Goal: Information Seeking & Learning: Check status

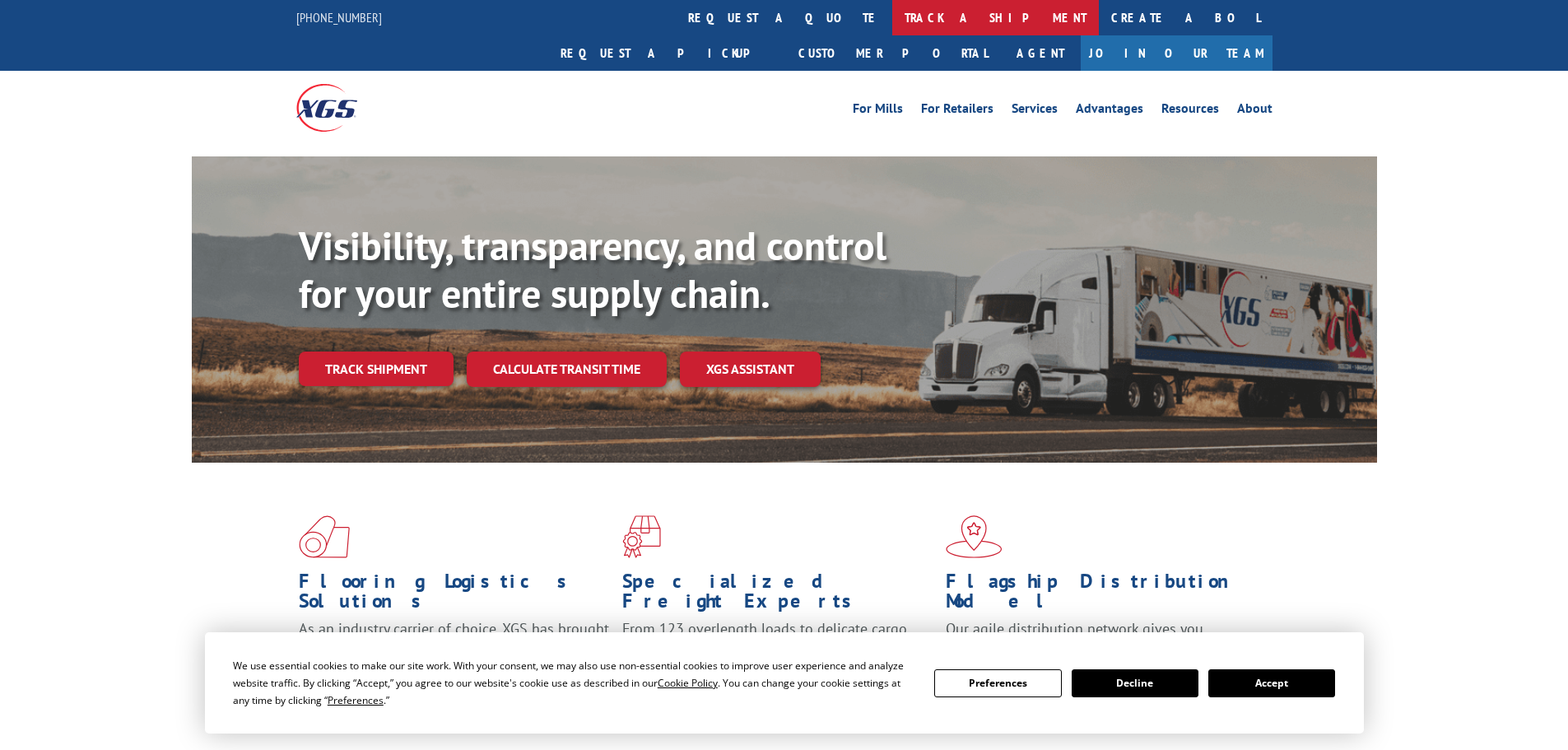
click at [893, 23] on link "track a shipment" at bounding box center [996, 18] width 207 height 35
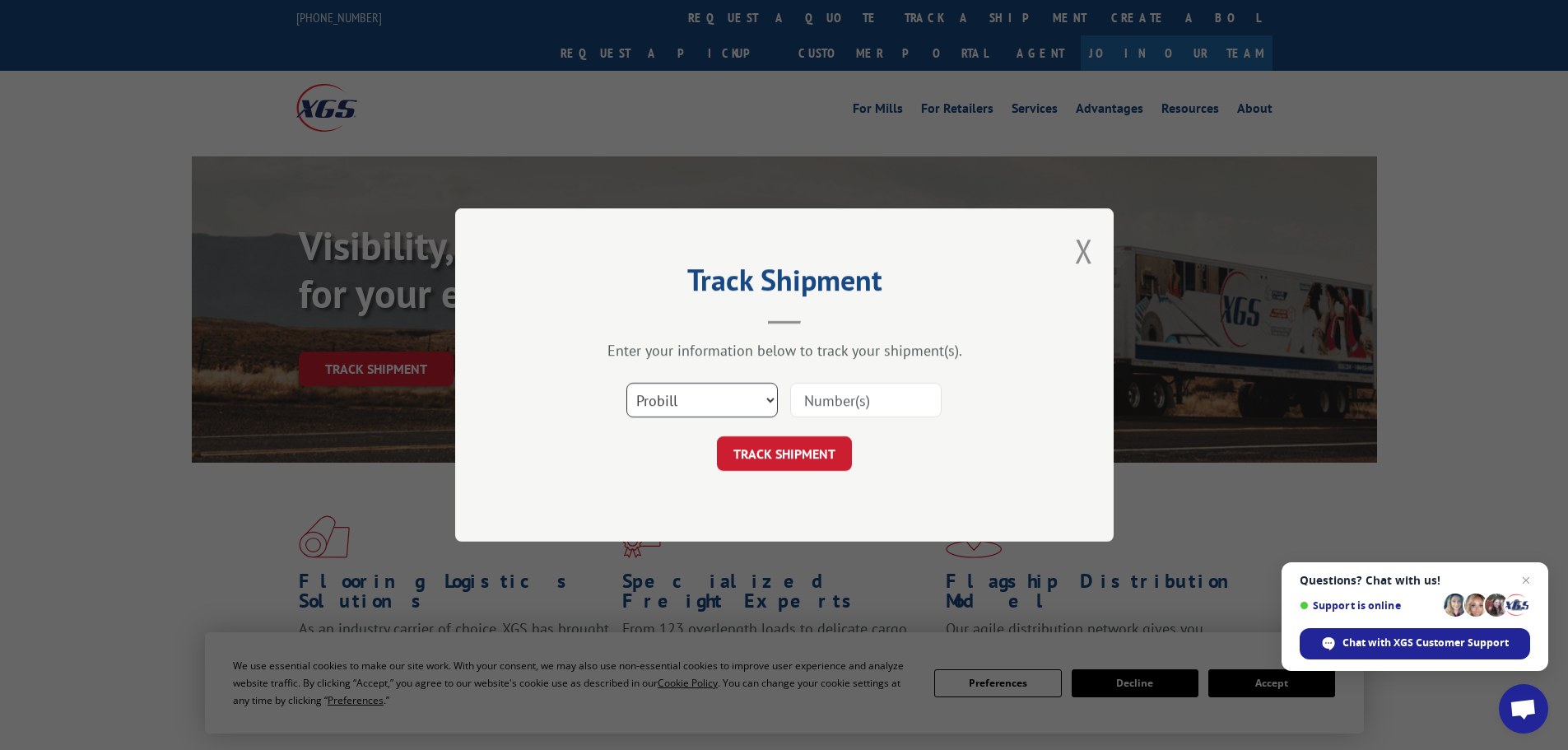
click at [712, 410] on select "Select category... Probill BOL PO" at bounding box center [702, 399] width 151 height 34
select select "bol"
click at [626, 383] on select "Select category... Probill BOL PO" at bounding box center [702, 399] width 151 height 34
click at [800, 394] on input at bounding box center [866, 399] width 151 height 34
paste input "6026932"
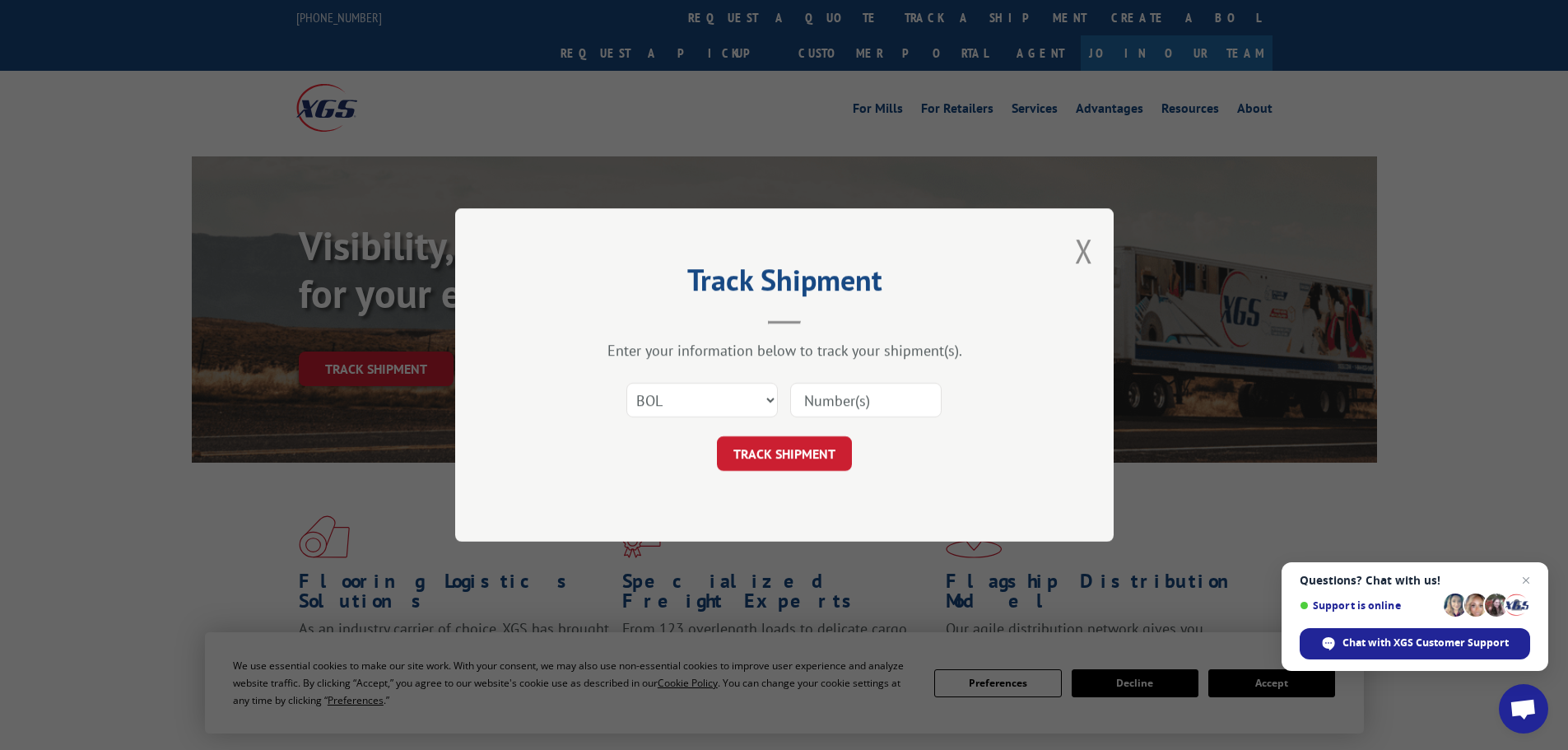
type input "6026932"
click button "TRACK SHIPMENT" at bounding box center [784, 453] width 135 height 34
